Goal: Information Seeking & Learning: Learn about a topic

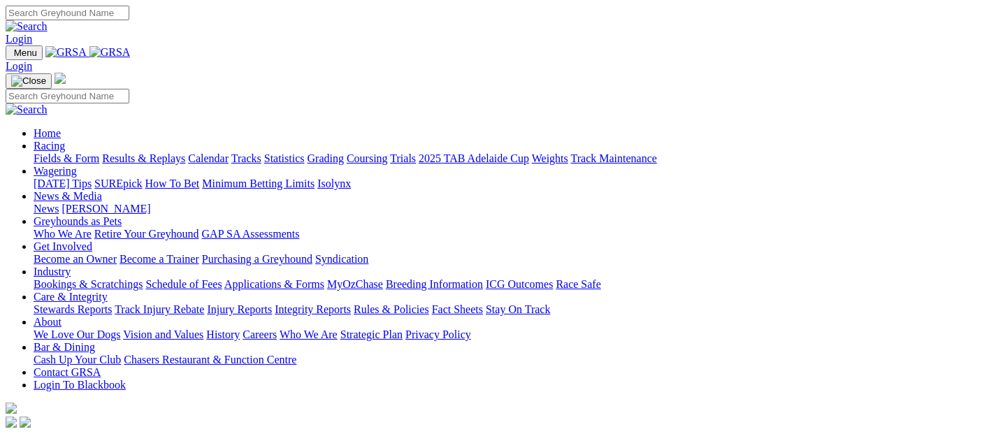
click at [65, 140] on link "Racing" at bounding box center [49, 146] width 31 height 12
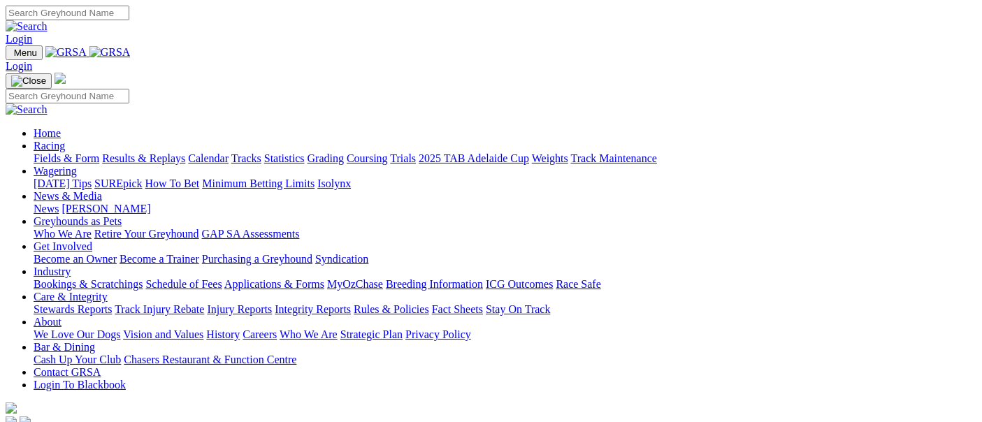
click at [52, 152] on link "Fields & Form" at bounding box center [67, 158] width 66 height 12
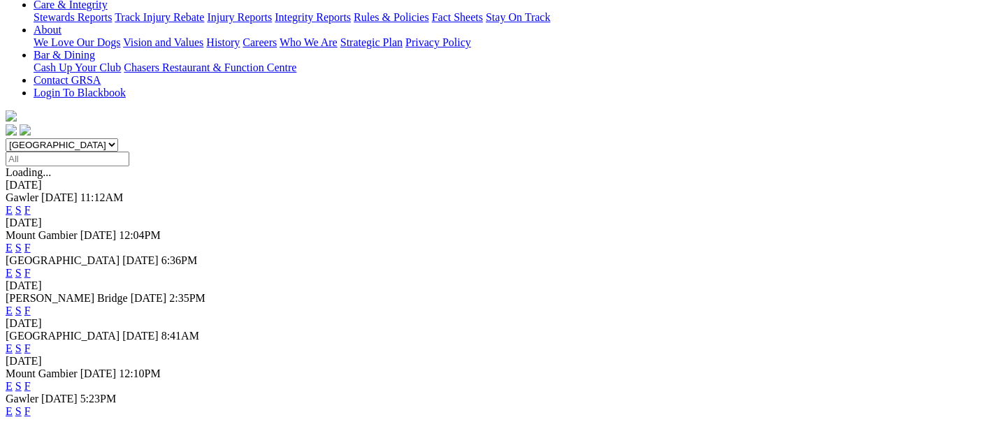
scroll to position [310, 0]
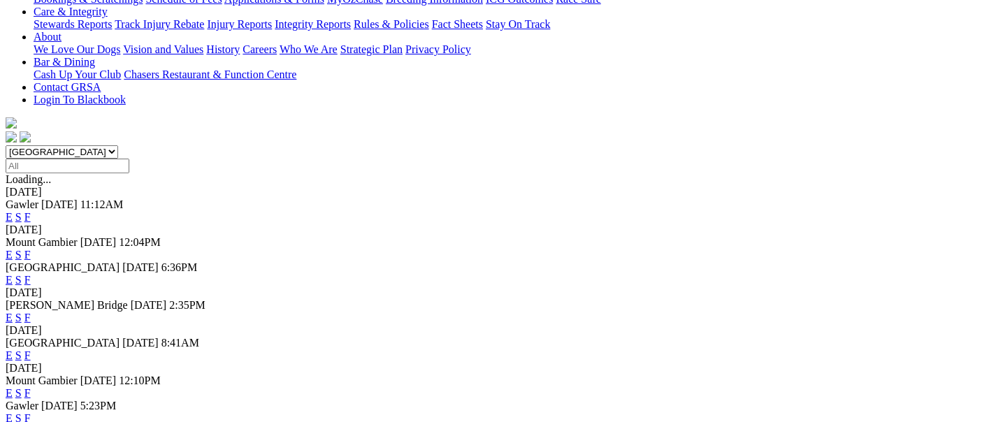
click at [31, 312] on link "F" at bounding box center [27, 318] width 6 height 12
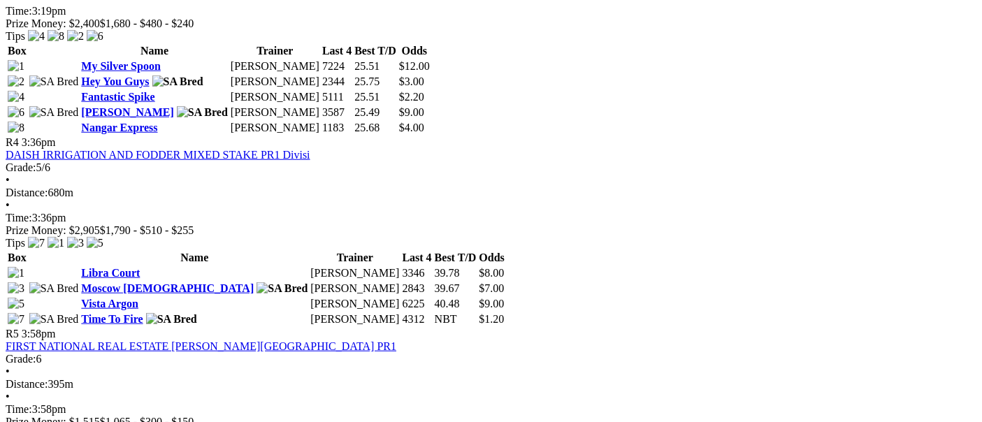
scroll to position [1010, 0]
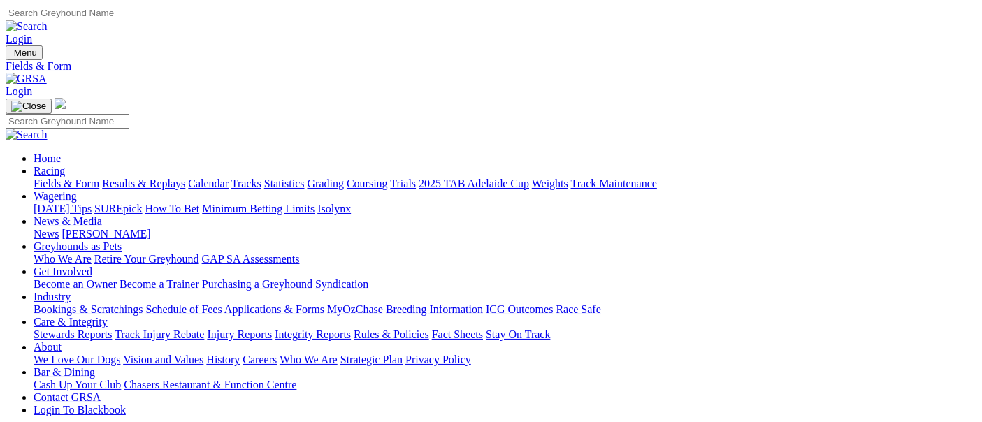
click at [52, 178] on link "Fields & Form" at bounding box center [67, 184] width 66 height 12
